Goal: Communication & Community: Connect with others

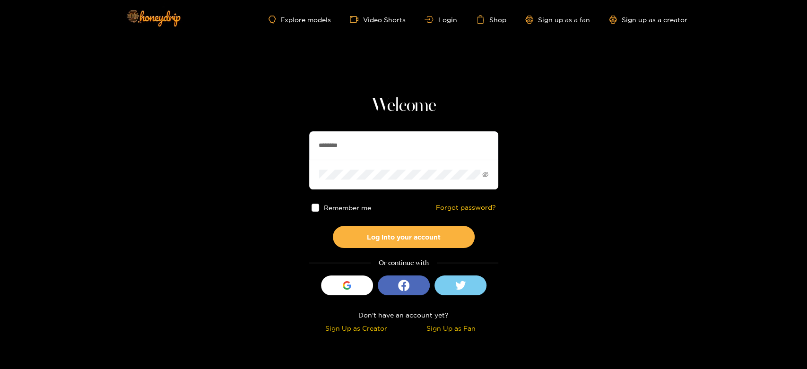
drag, startPoint x: 407, startPoint y: 146, endPoint x: 293, endPoint y: 139, distance: 114.1
click at [293, 139] on section "Welcome ******** Remember me Forgot password? Log into your account Or continue…" at bounding box center [403, 168] width 807 height 336
paste input "***"
type input "**********"
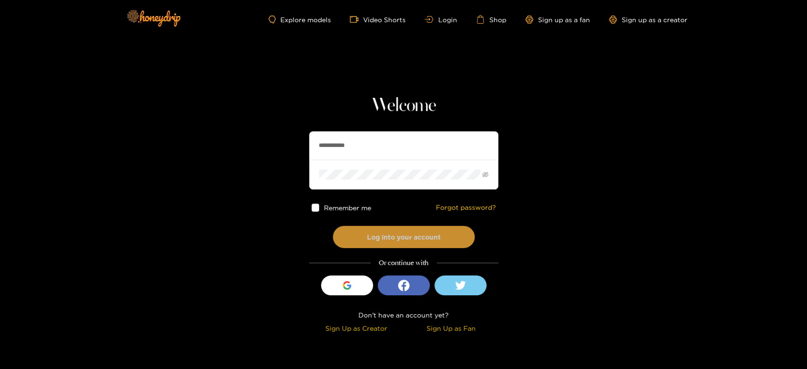
click at [372, 238] on button "Log into your account" at bounding box center [404, 237] width 142 height 22
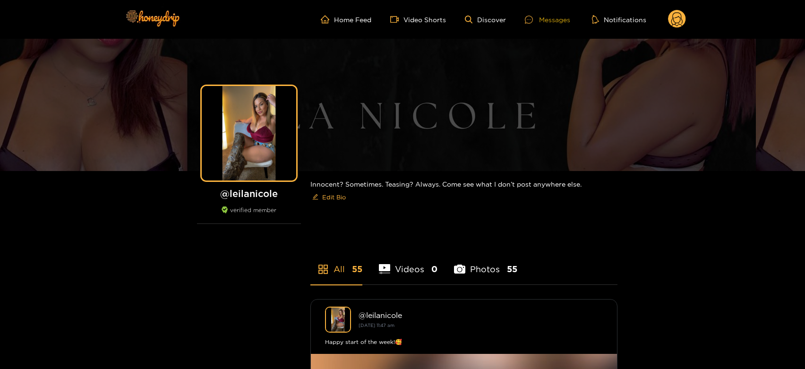
click at [567, 16] on div "Messages" at bounding box center [547, 19] width 45 height 11
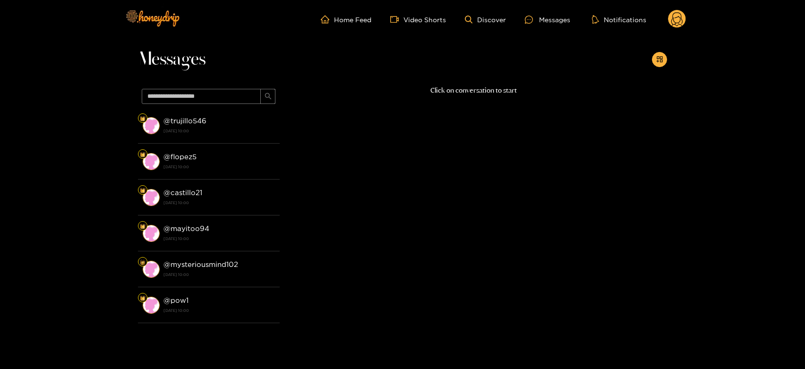
click at [182, 123] on strong "@ trujillo546" at bounding box center [185, 121] width 43 height 8
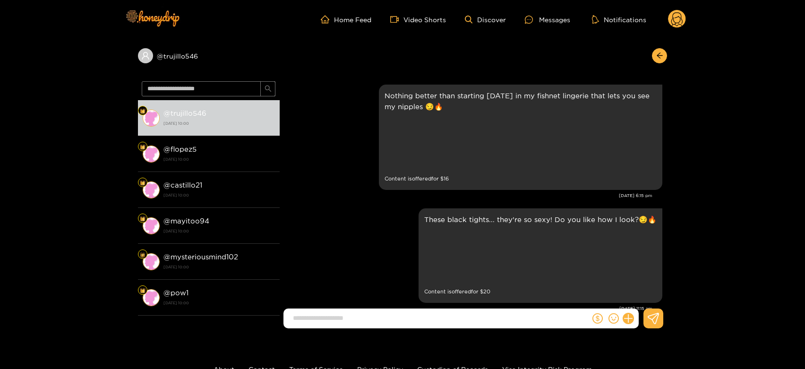
scroll to position [2258, 0]
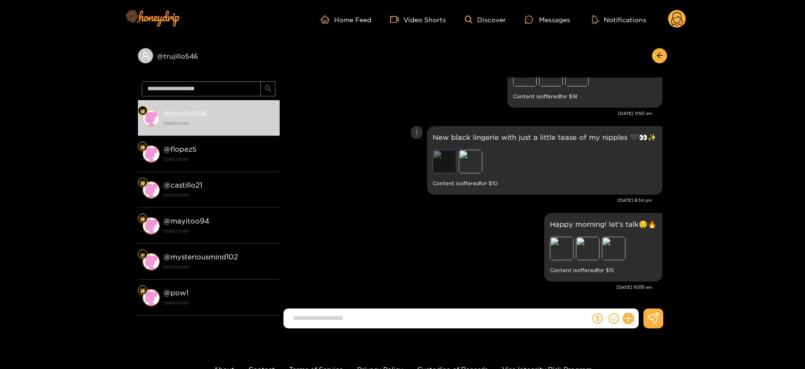
click at [445, 153] on div "Preview" at bounding box center [445, 162] width 24 height 24
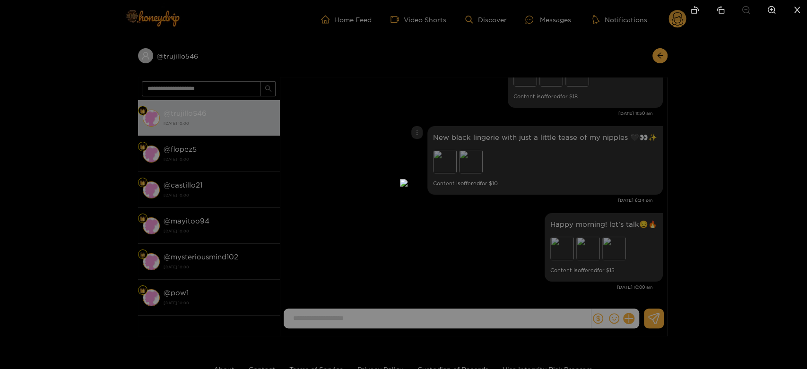
click at [625, 211] on div at bounding box center [403, 184] width 807 height 369
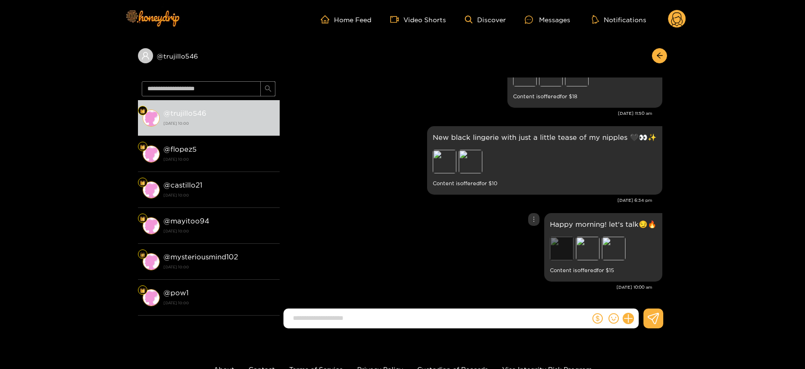
click at [570, 250] on div "Preview" at bounding box center [562, 249] width 24 height 24
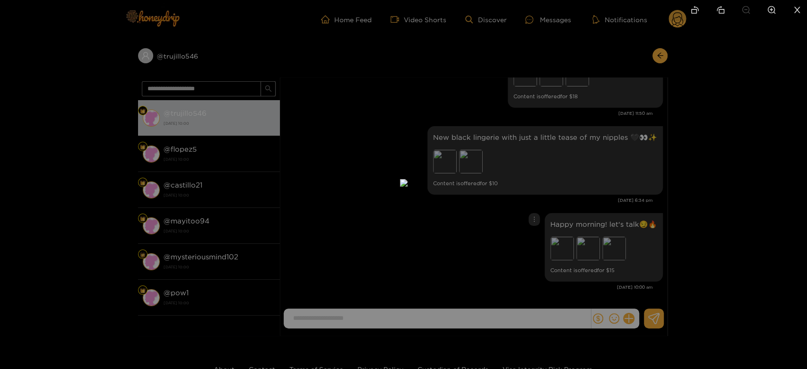
click at [581, 247] on div at bounding box center [403, 184] width 807 height 369
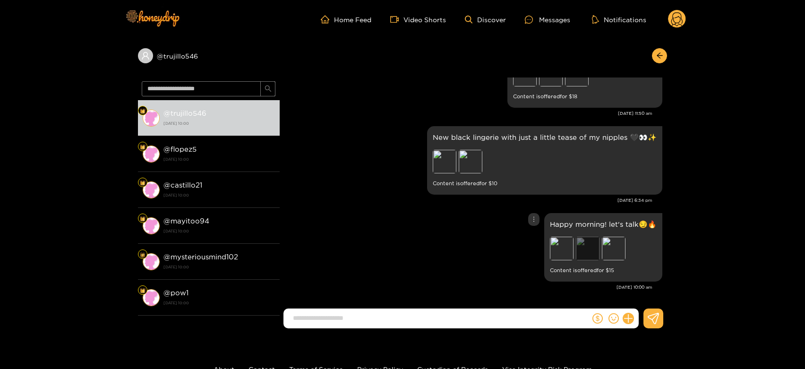
click at [590, 245] on div "Preview" at bounding box center [588, 249] width 24 height 24
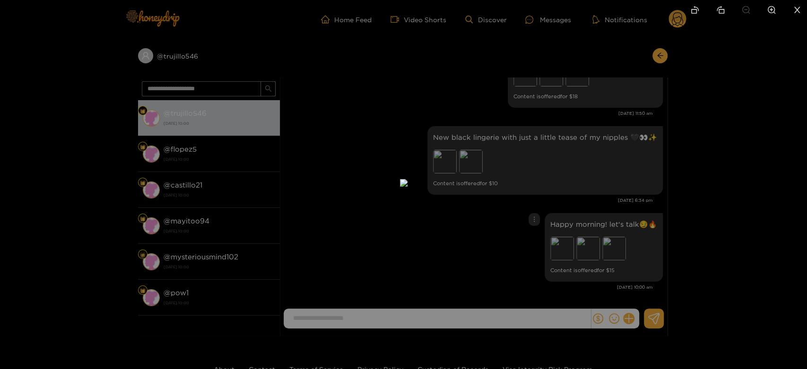
click at [672, 239] on div at bounding box center [403, 184] width 807 height 369
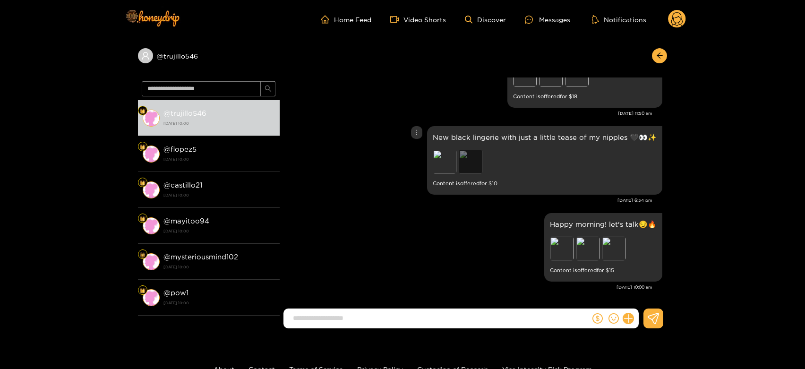
click at [474, 164] on div "Preview" at bounding box center [471, 162] width 24 height 24
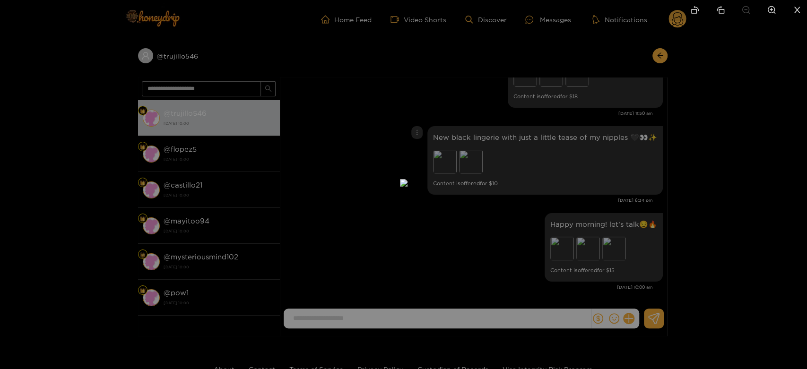
click at [586, 233] on div at bounding box center [403, 184] width 807 height 369
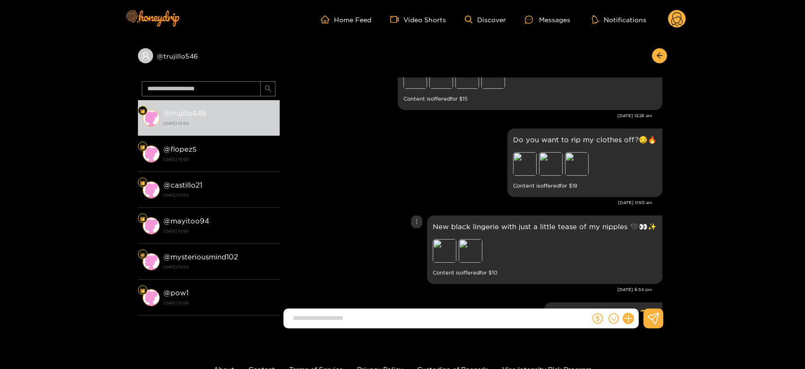
scroll to position [2153, 0]
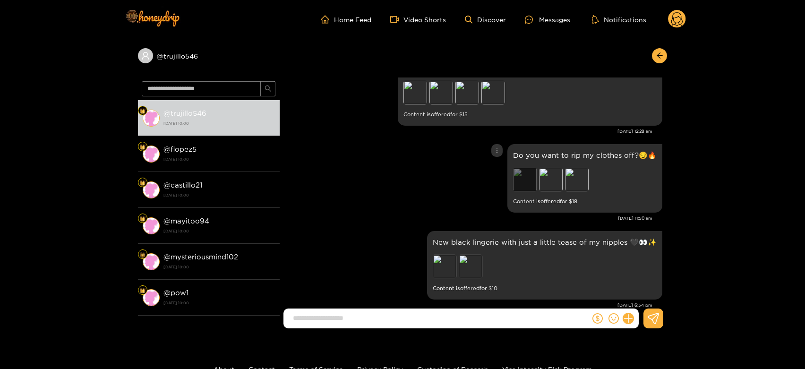
click at [525, 178] on div "Preview" at bounding box center [525, 180] width 24 height 24
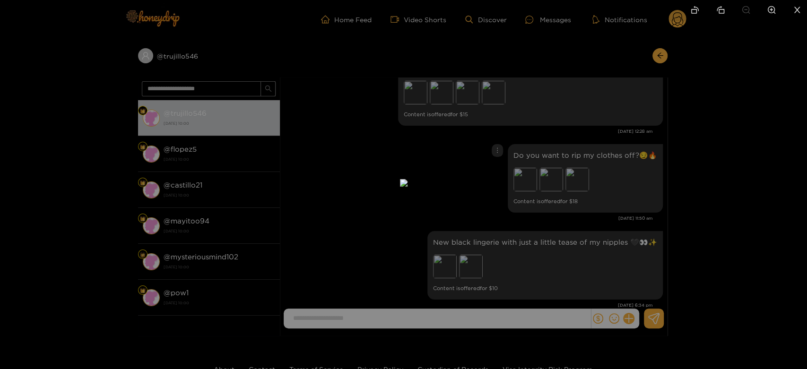
click at [582, 193] on div at bounding box center [403, 184] width 807 height 369
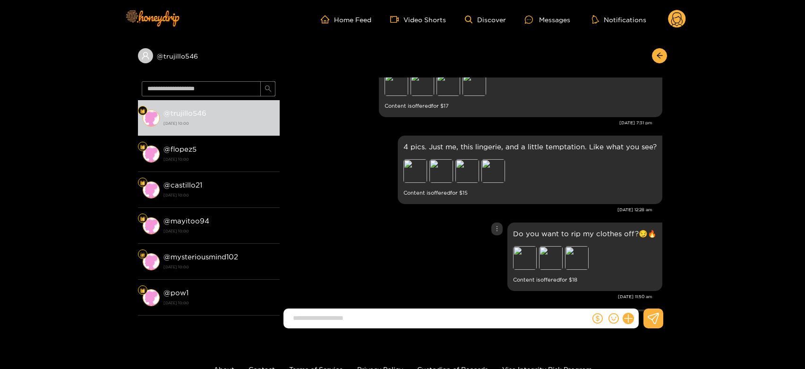
scroll to position [2048, 0]
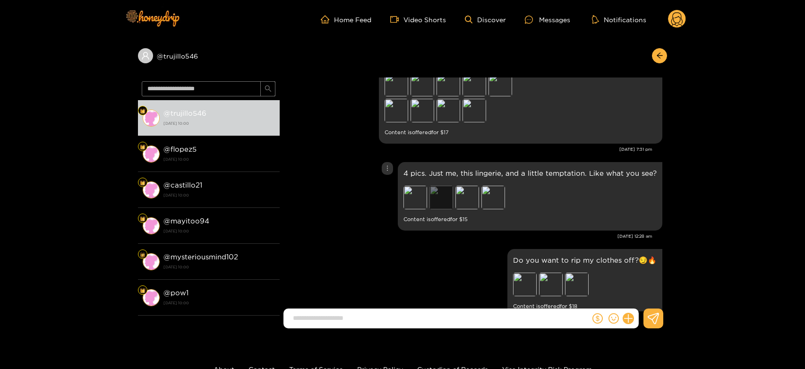
click at [446, 193] on div "Preview" at bounding box center [442, 198] width 24 height 24
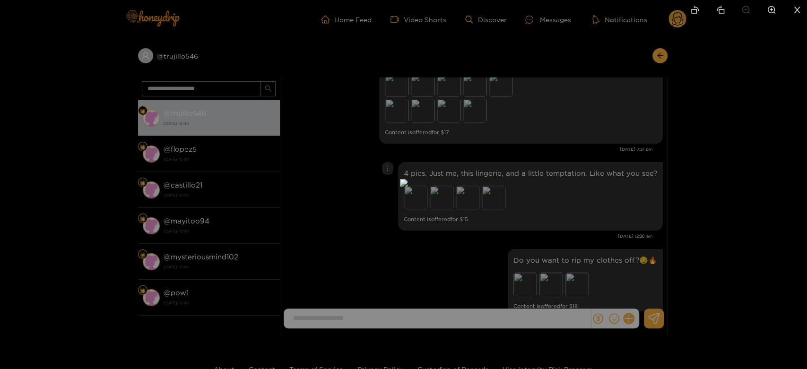
click at [556, 194] on div at bounding box center [403, 184] width 807 height 369
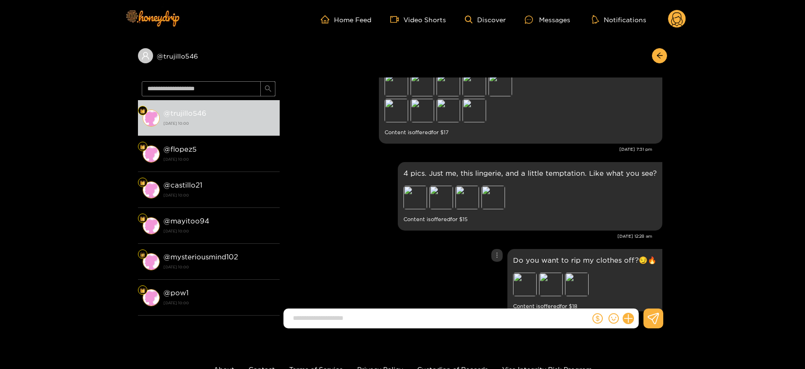
scroll to position [1995, 0]
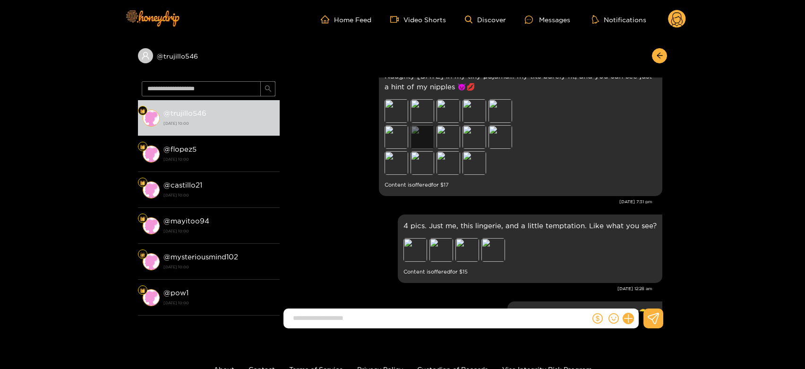
click at [416, 143] on div "Preview" at bounding box center [423, 137] width 24 height 24
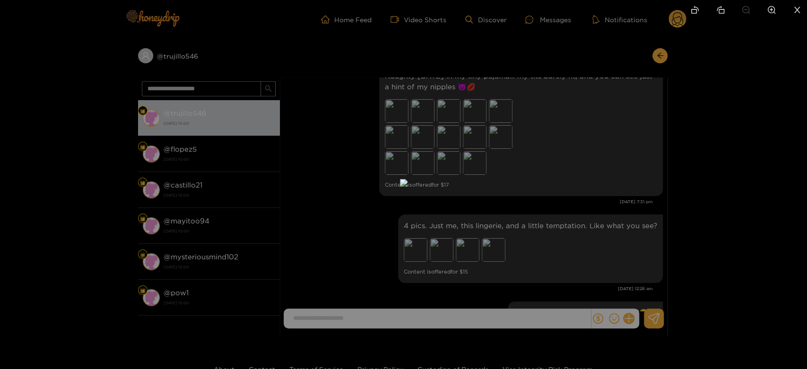
click at [579, 167] on div at bounding box center [403, 184] width 807 height 369
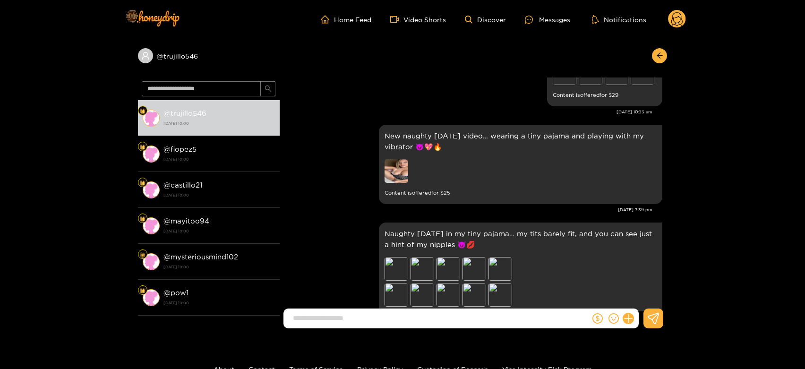
scroll to position [1785, 0]
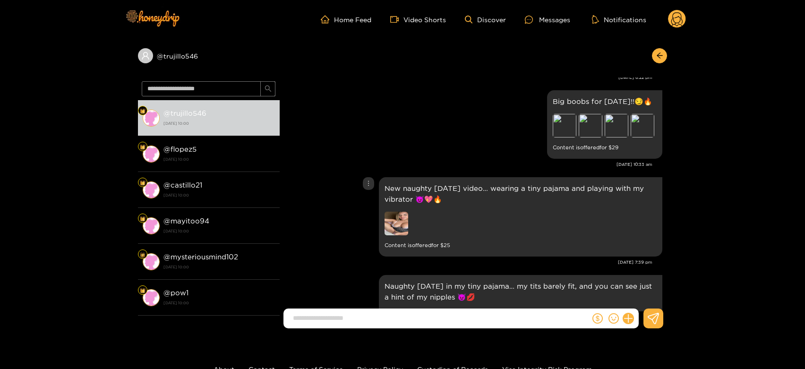
click at [393, 222] on img at bounding box center [397, 224] width 24 height 24
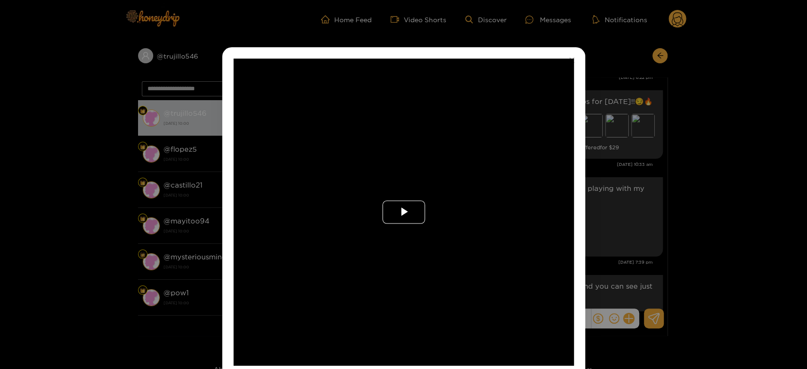
click at [404, 212] on span "Video Player" at bounding box center [404, 212] width 0 height 0
click at [393, 222] on video "Video Player" at bounding box center [403, 212] width 340 height 307
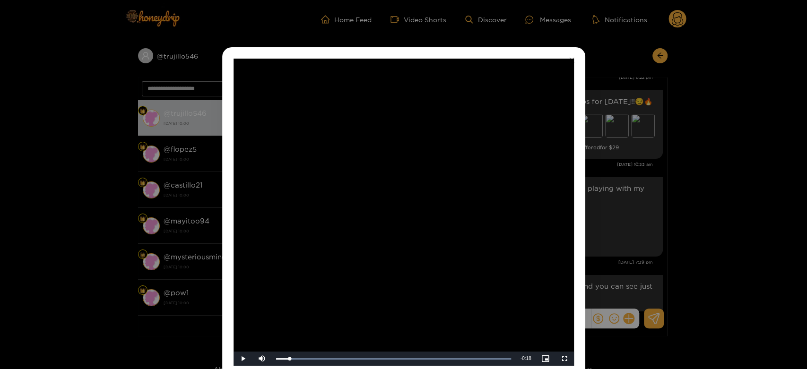
click at [616, 221] on div "**********" at bounding box center [403, 184] width 807 height 369
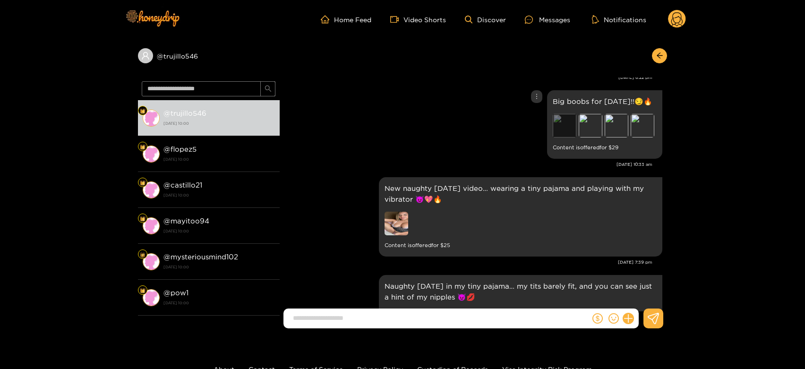
click at [567, 121] on div "Preview" at bounding box center [565, 126] width 24 height 24
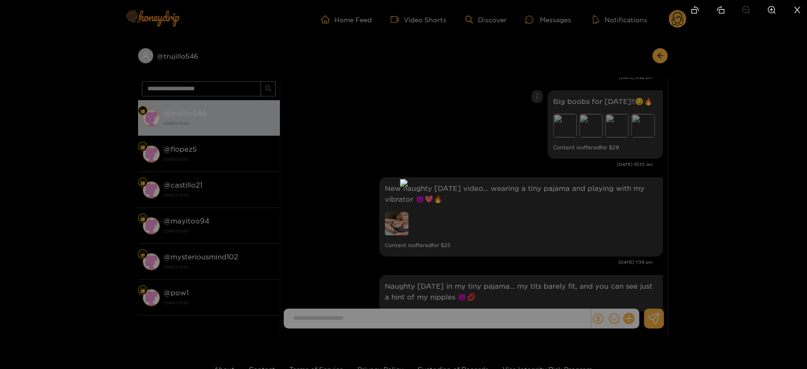
click at [597, 148] on div at bounding box center [403, 184] width 807 height 369
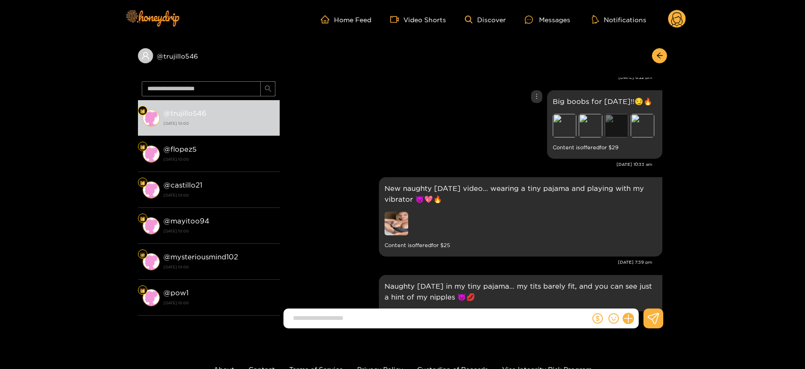
click at [612, 125] on div "Preview" at bounding box center [617, 126] width 24 height 24
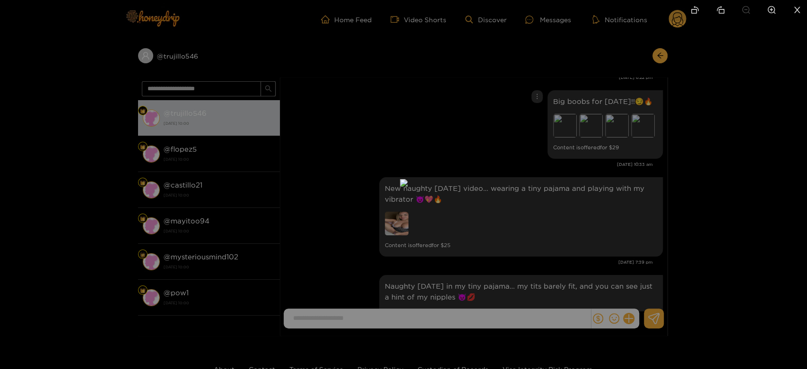
click at [620, 138] on div at bounding box center [403, 184] width 807 height 369
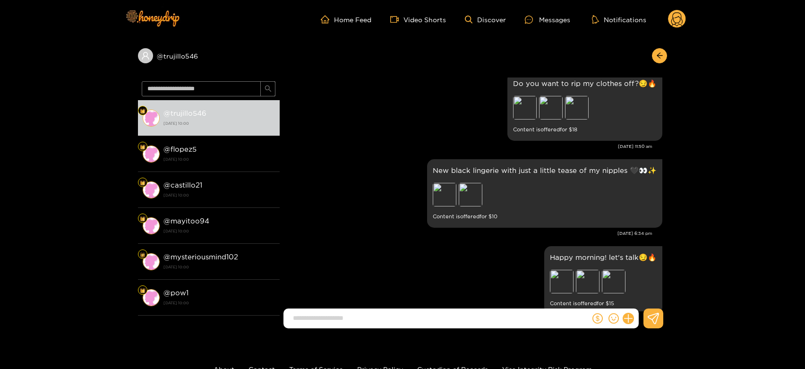
scroll to position [2258, 0]
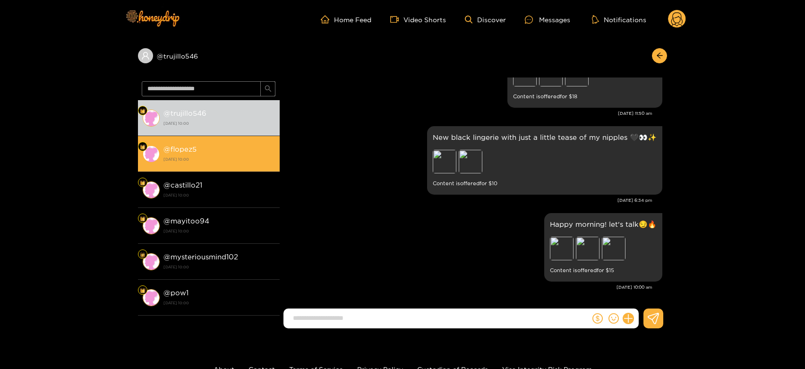
click at [224, 157] on strong "[DATE] 10:00" at bounding box center [220, 159] width 112 height 9
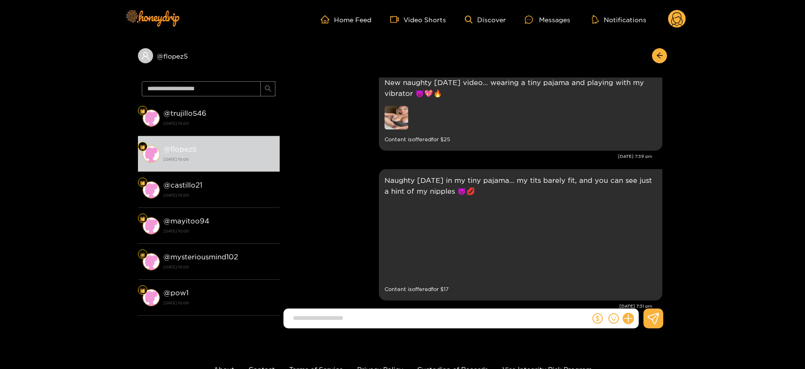
scroll to position [1891, 0]
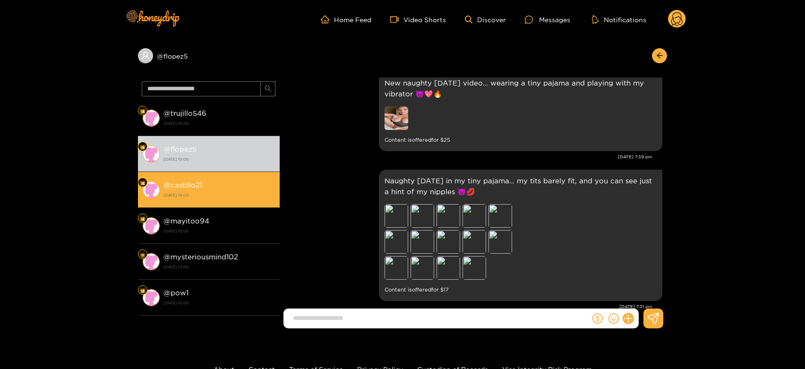
click at [223, 191] on strong "[DATE] 10:00" at bounding box center [220, 195] width 112 height 9
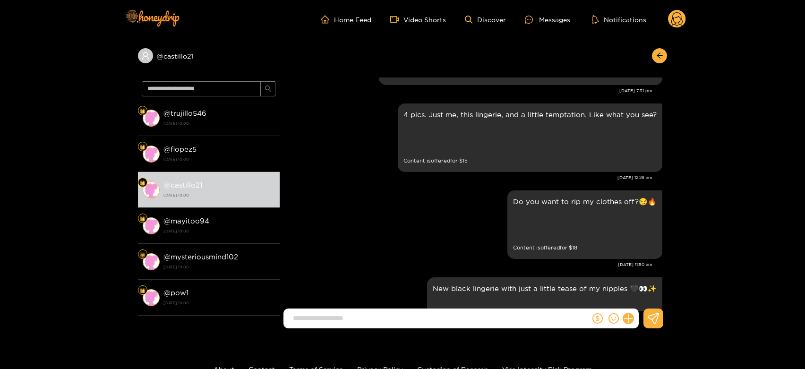
scroll to position [2100, 0]
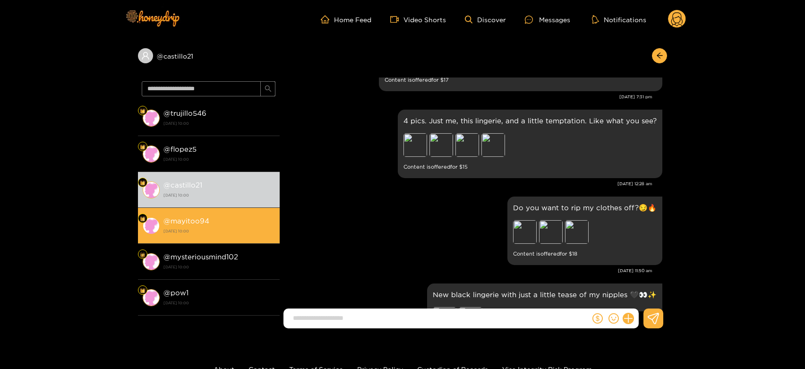
click at [212, 208] on li "@ mayitoo94 [DATE] 10:00" at bounding box center [209, 226] width 142 height 36
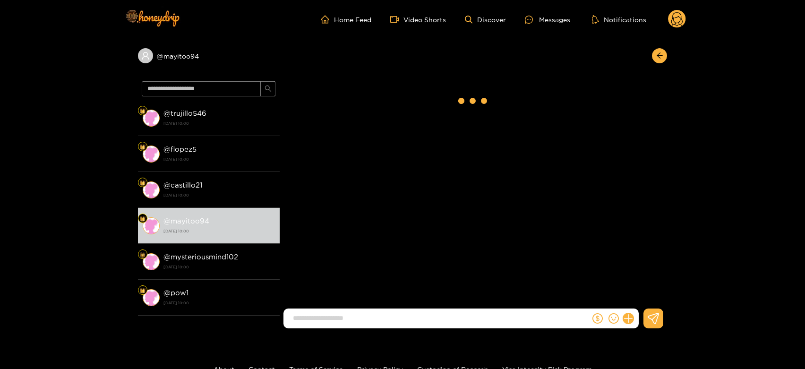
click at [674, 19] on icon at bounding box center [677, 20] width 11 height 17
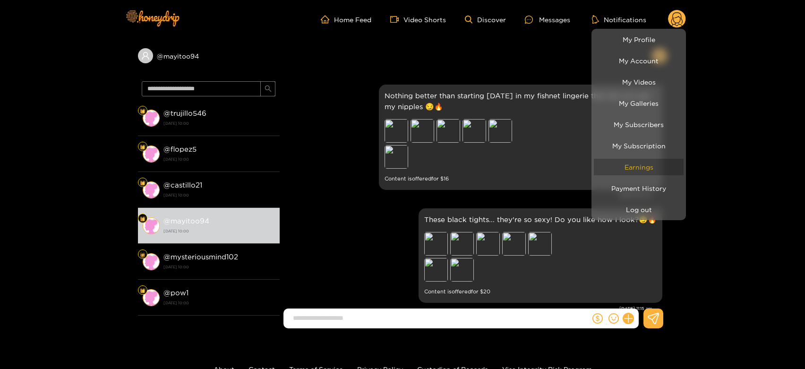
click at [639, 168] on link "Earnings" at bounding box center [639, 167] width 90 height 17
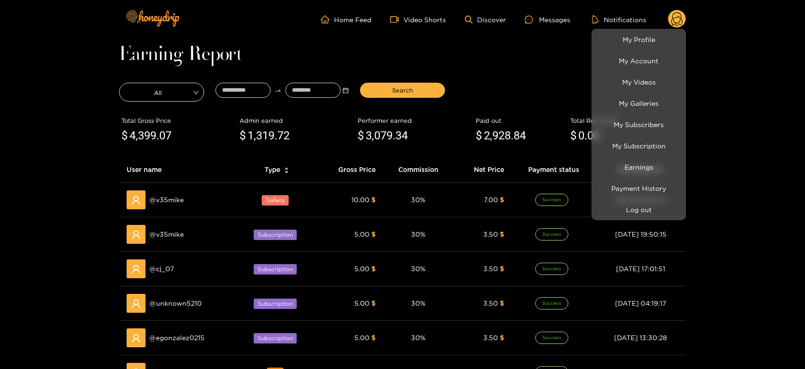
click at [171, 197] on div at bounding box center [402, 184] width 805 height 369
click at [171, 197] on span "@ v35mike" at bounding box center [166, 200] width 35 height 10
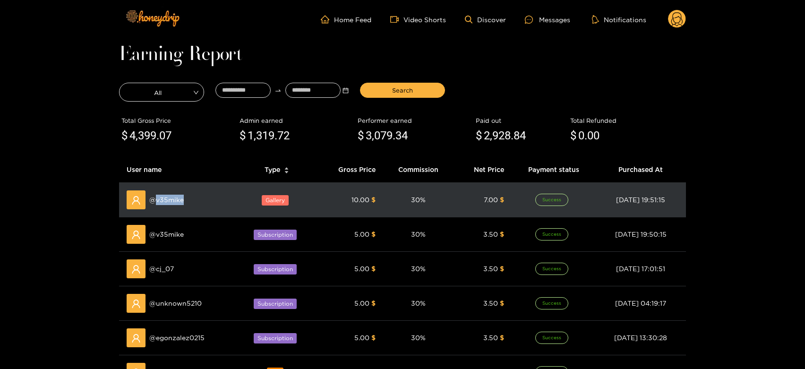
copy span "v35mike"
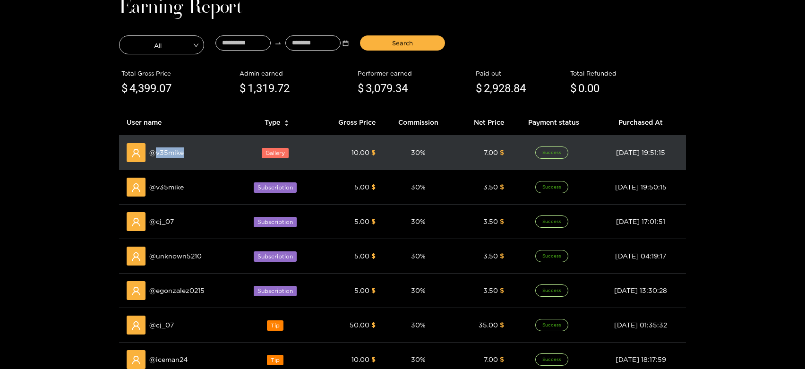
scroll to position [157, 0]
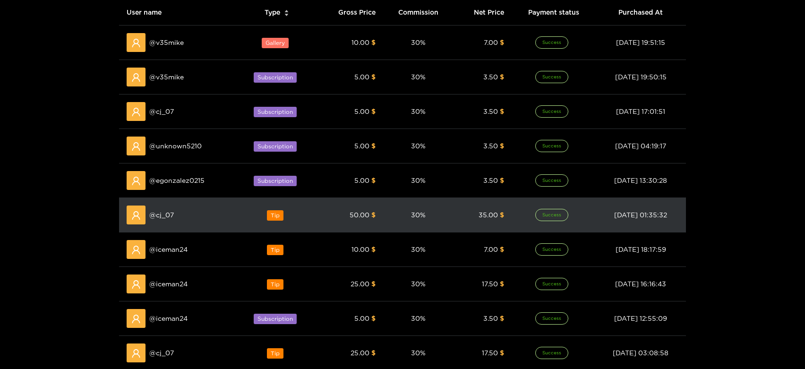
click at [166, 215] on span "@ cj_07" at bounding box center [161, 215] width 25 height 10
copy span "cj_07"
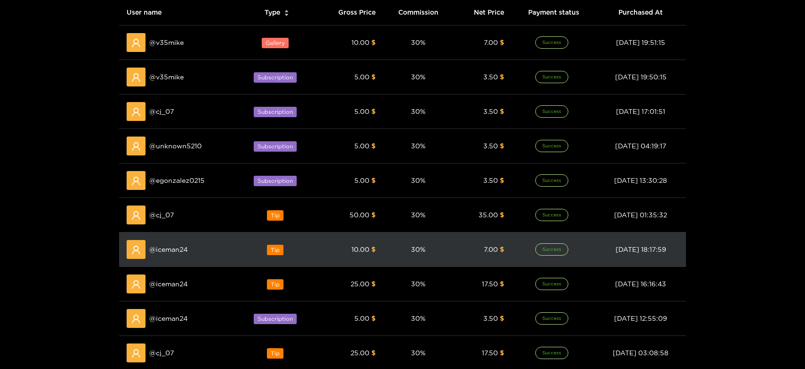
click at [172, 245] on span "@ iceman24" at bounding box center [168, 249] width 38 height 10
copy span "iceman24"
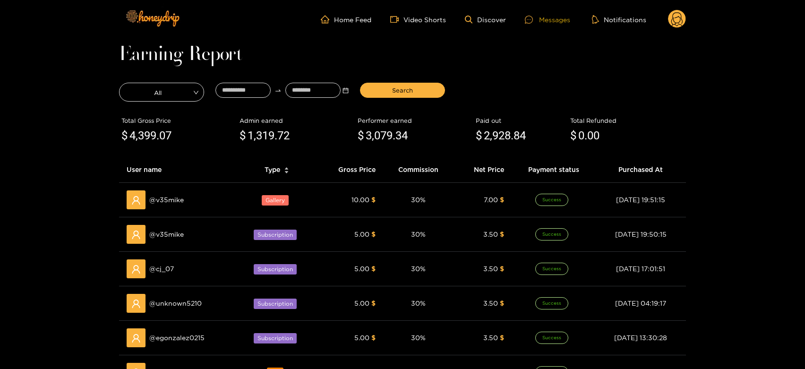
click at [554, 14] on div "Messages" at bounding box center [547, 19] width 45 height 11
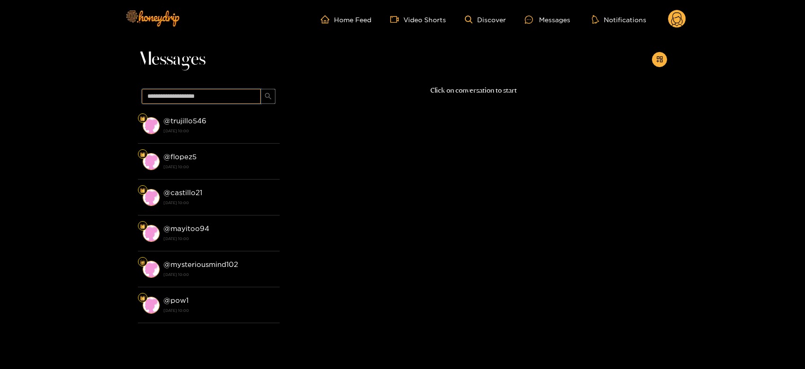
click at [185, 97] on input "text" at bounding box center [201, 96] width 119 height 15
paste input "********"
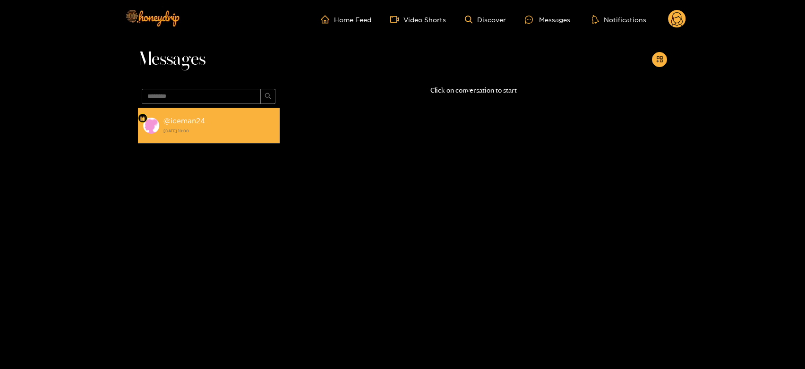
click at [197, 130] on strong "[DATE] 10:00" at bounding box center [220, 131] width 112 height 9
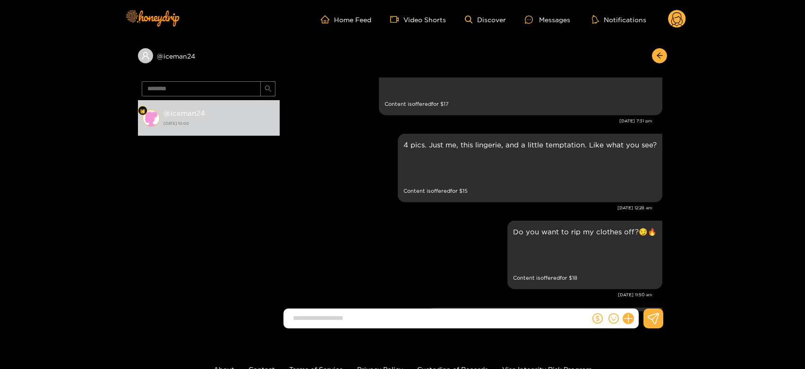
scroll to position [1943, 0]
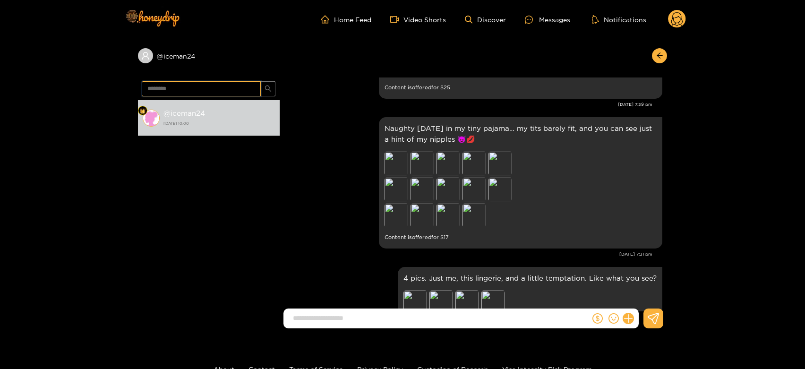
click at [225, 92] on input "********" at bounding box center [201, 88] width 119 height 15
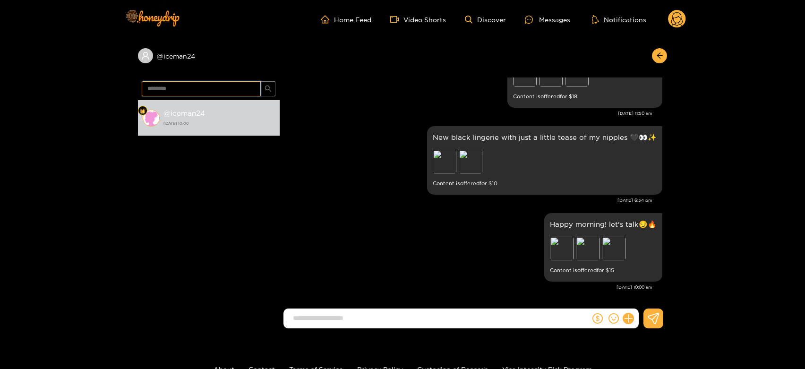
paste input "text"
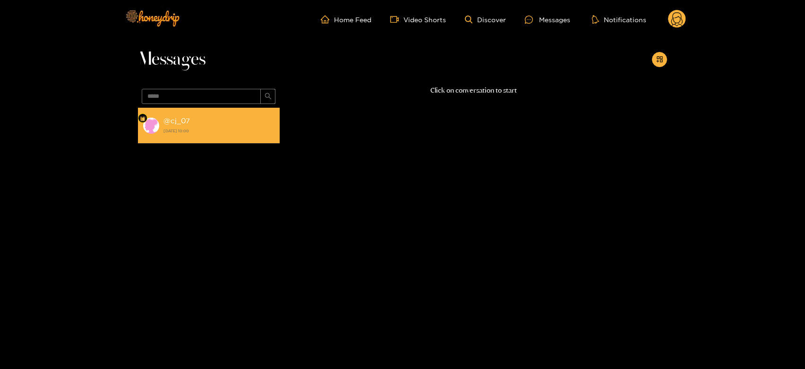
click at [203, 112] on li "@ cj_07 [DATE] 10:00" at bounding box center [209, 126] width 142 height 36
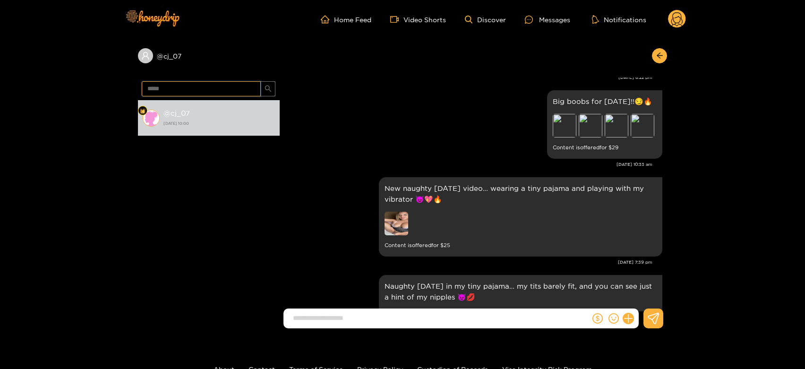
scroll to position [2216, 0]
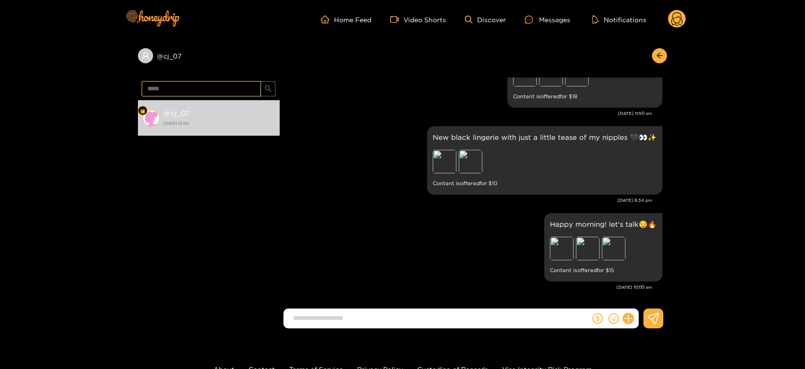
click at [201, 84] on input "*****" at bounding box center [201, 88] width 119 height 15
paste input "**"
type input "*******"
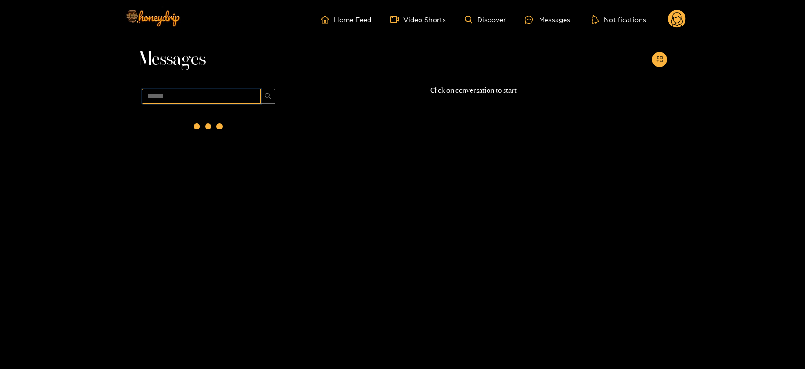
scroll to position [0, 0]
click at [194, 116] on div at bounding box center [209, 127] width 38 height 38
click at [194, 117] on strong "@ v35mike" at bounding box center [182, 121] width 37 height 8
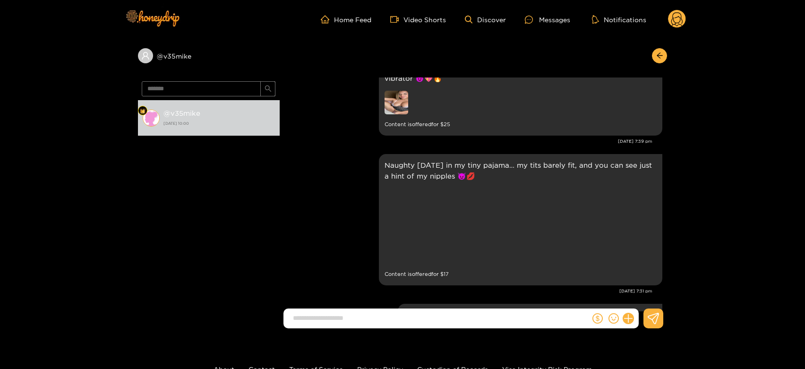
scroll to position [1622, 0]
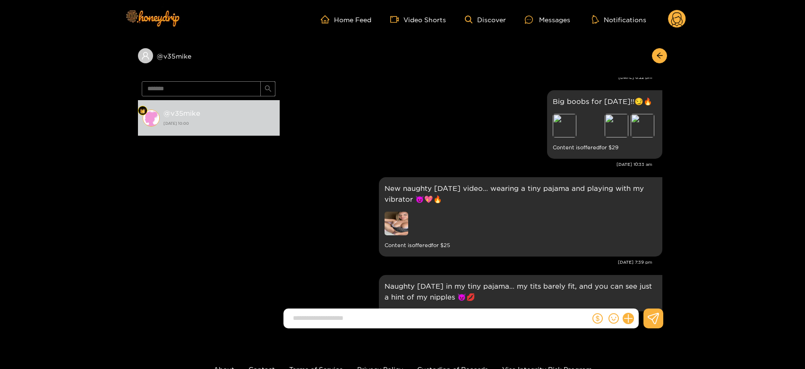
click at [681, 25] on icon at bounding box center [677, 20] width 11 height 17
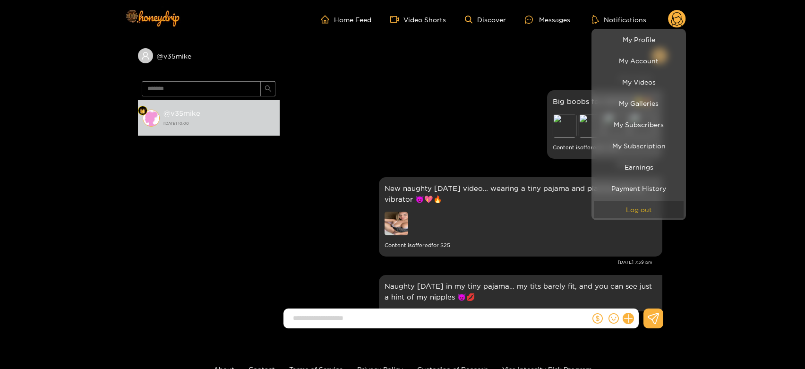
click at [661, 215] on button "Log out" at bounding box center [639, 209] width 90 height 17
